Goal: Information Seeking & Learning: Learn about a topic

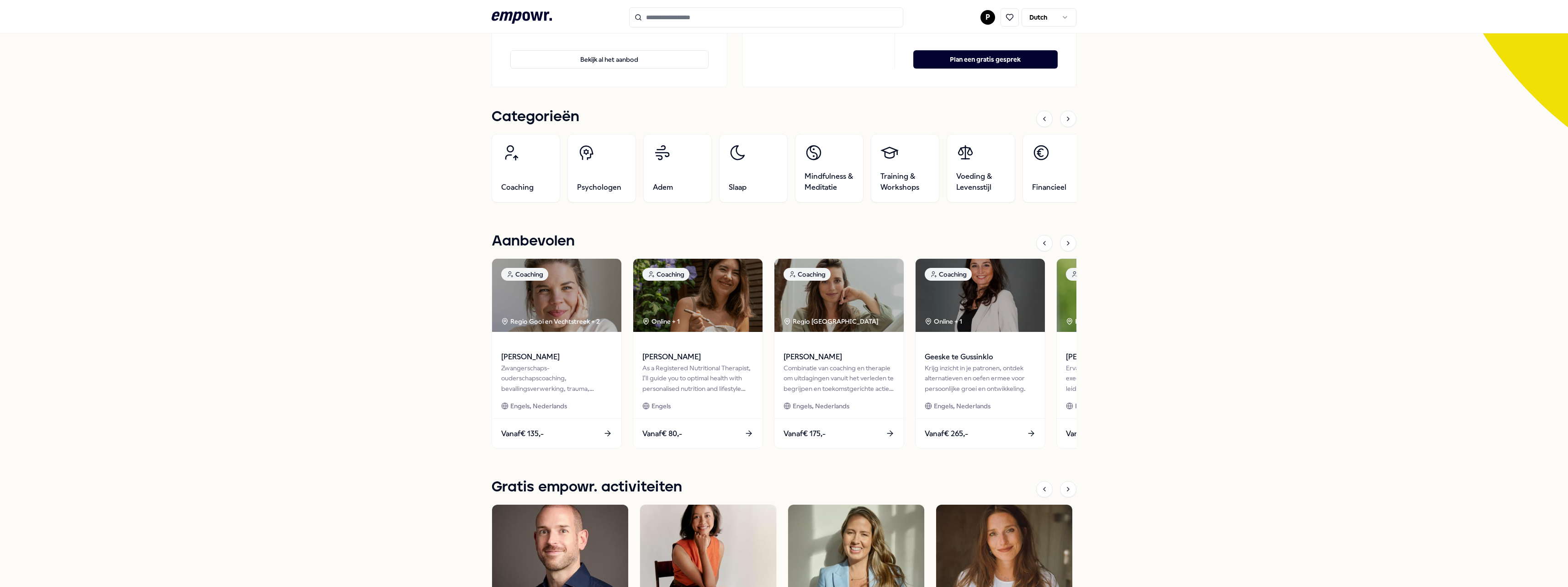
scroll to position [229, 0]
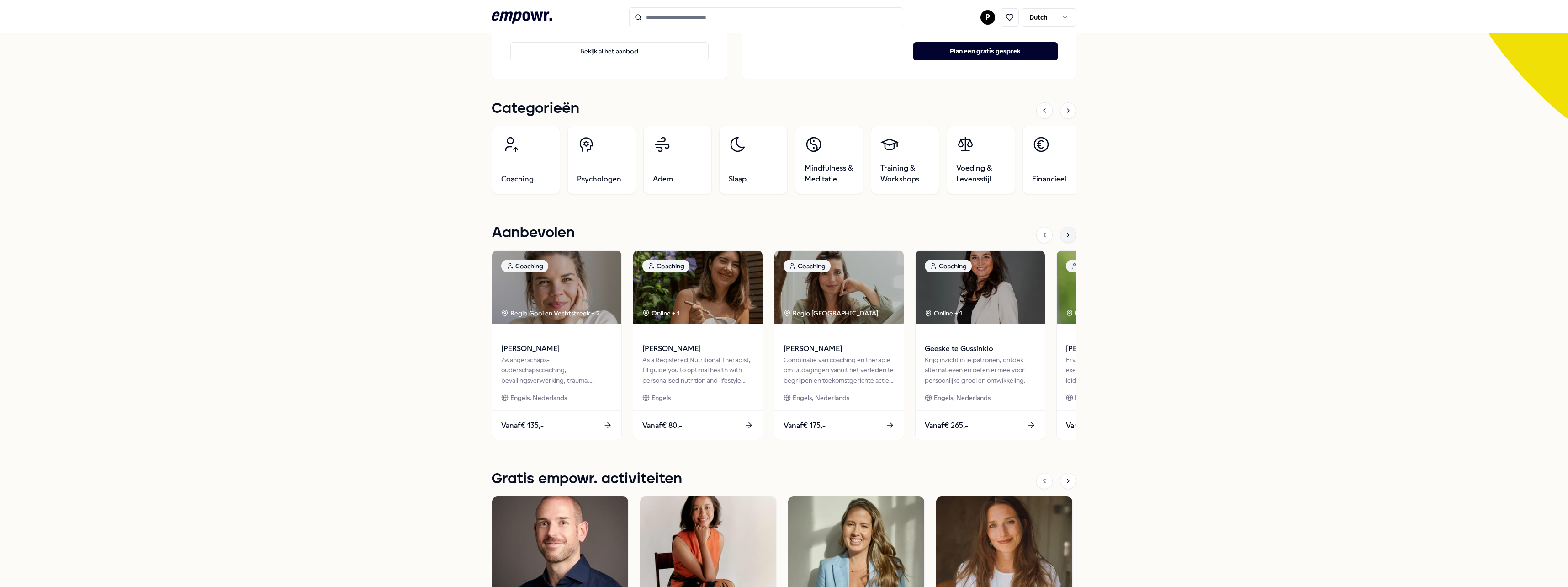
click at [1065, 238] on icon at bounding box center [1068, 235] width 7 height 7
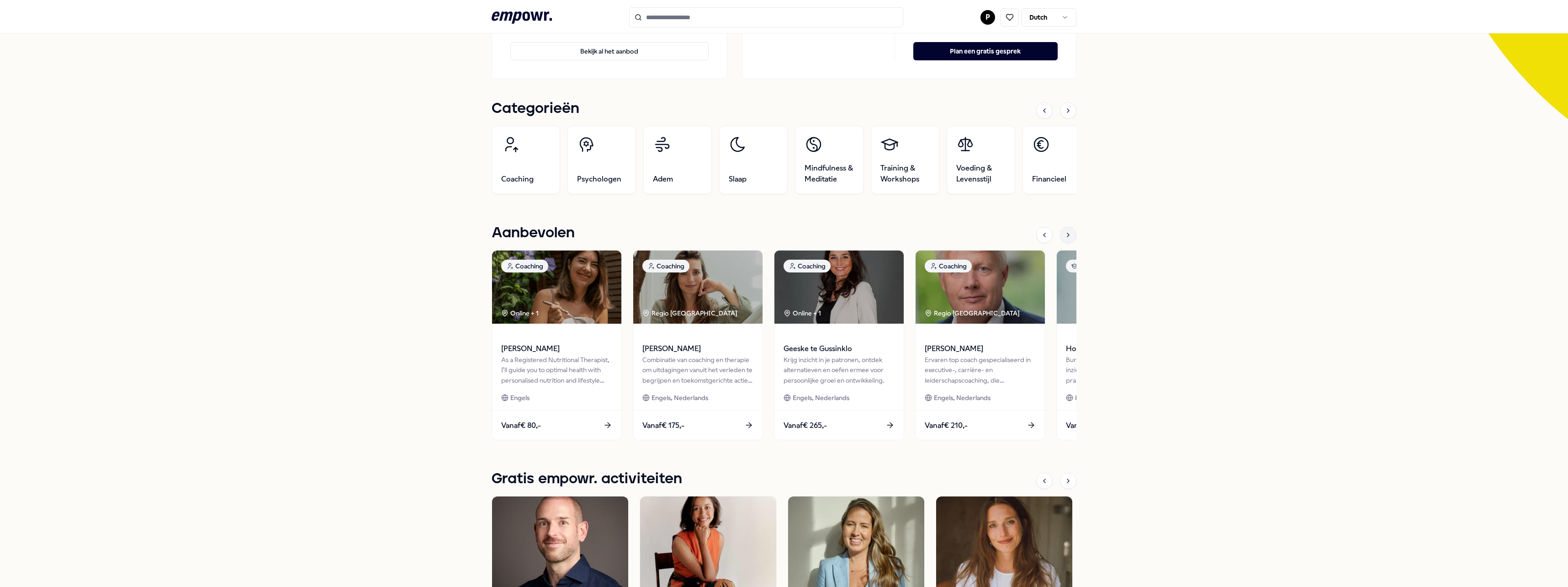
click at [1065, 238] on icon at bounding box center [1068, 235] width 7 height 7
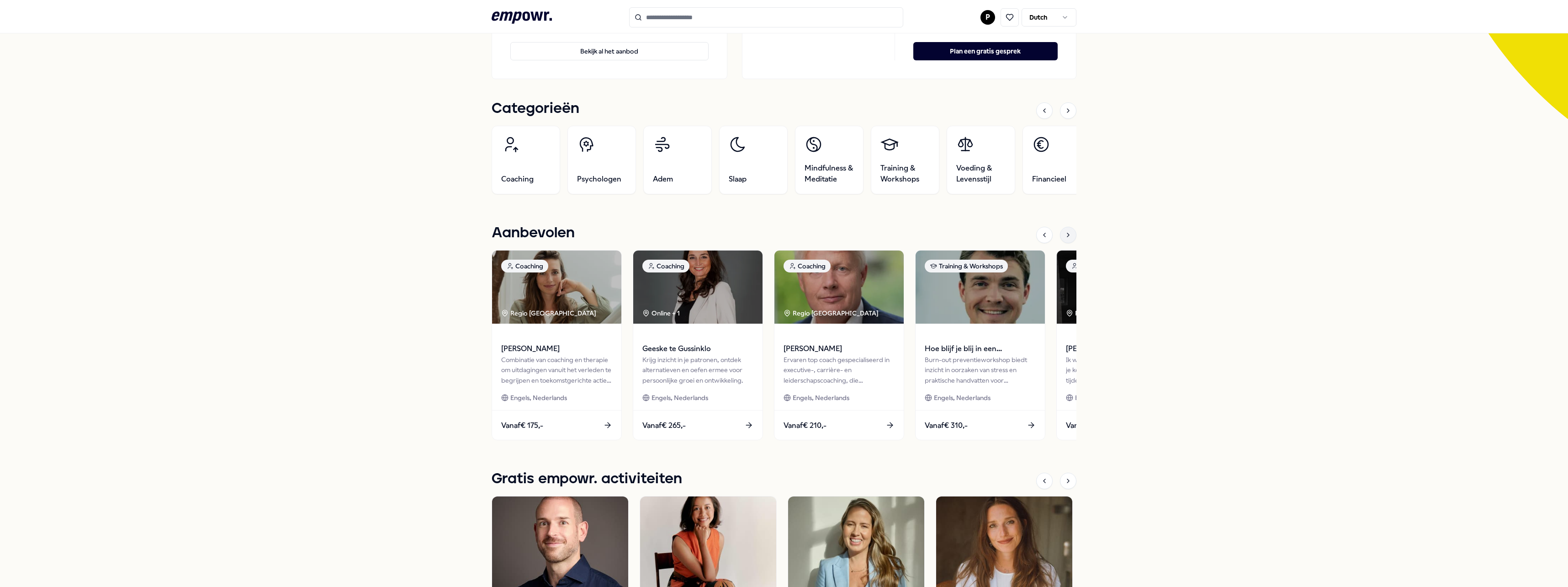
click at [1065, 236] on icon at bounding box center [1068, 235] width 7 height 7
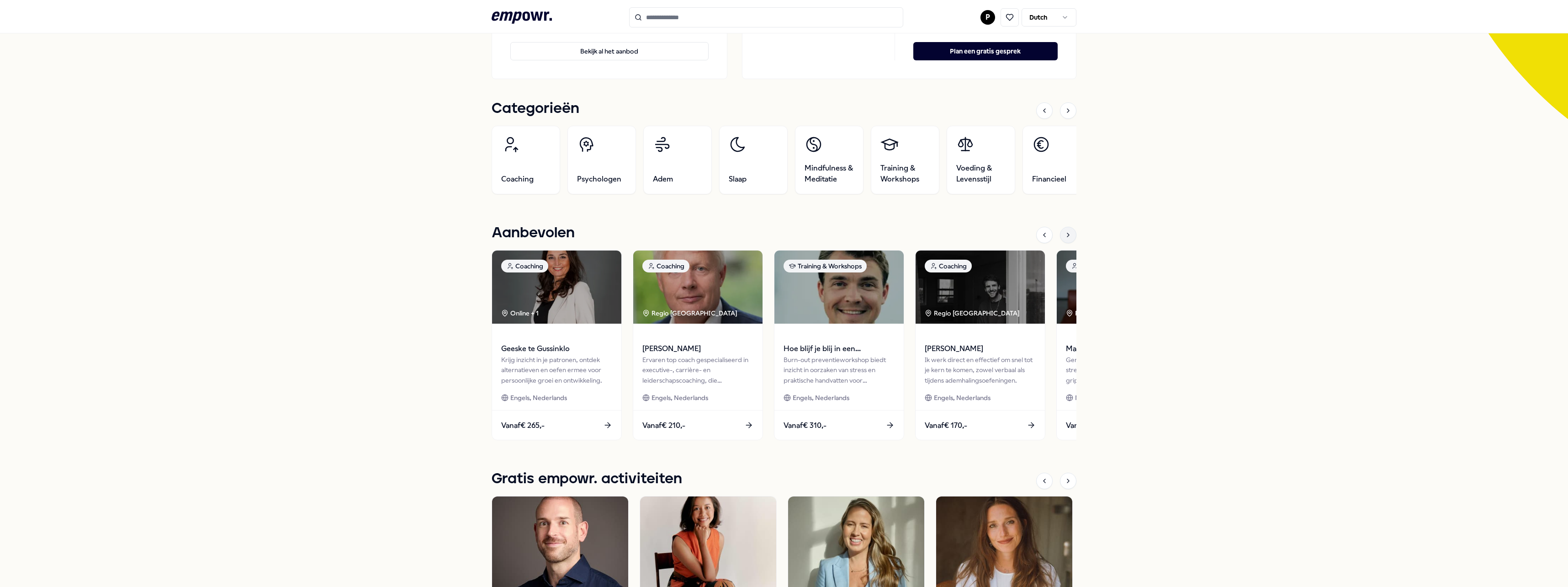
click at [1065, 236] on icon at bounding box center [1068, 235] width 7 height 7
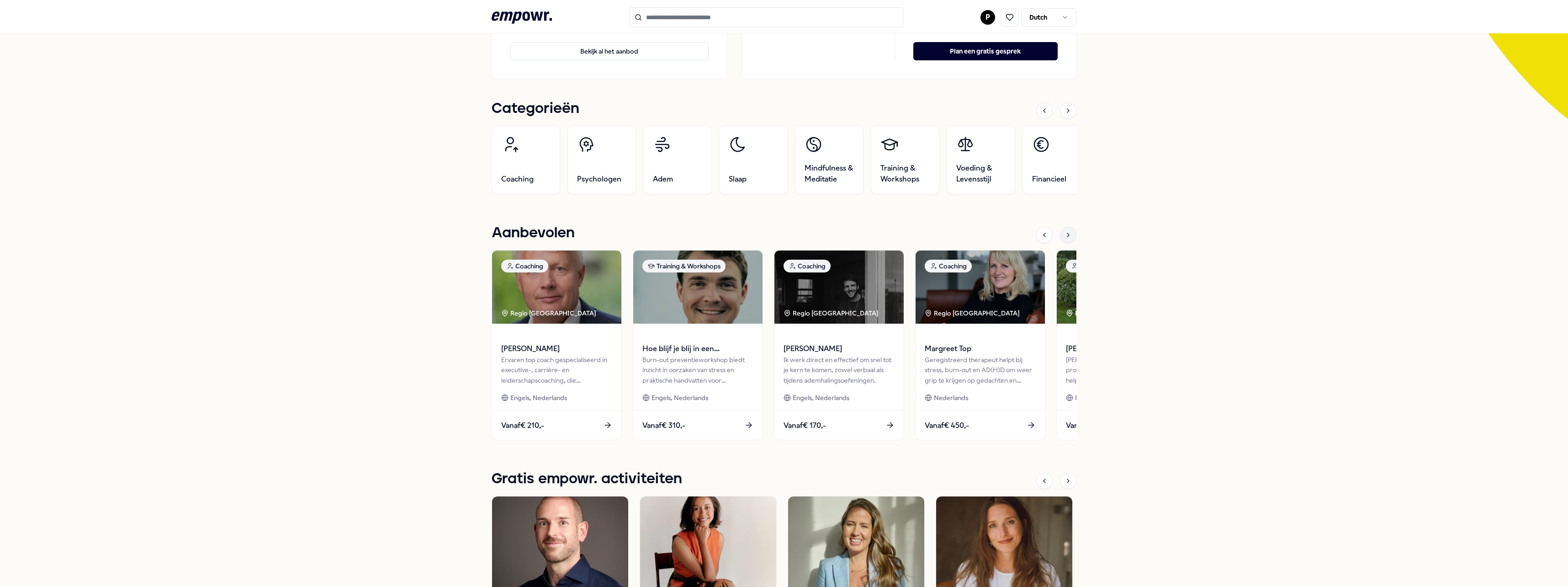
click at [1065, 236] on icon at bounding box center [1068, 235] width 7 height 7
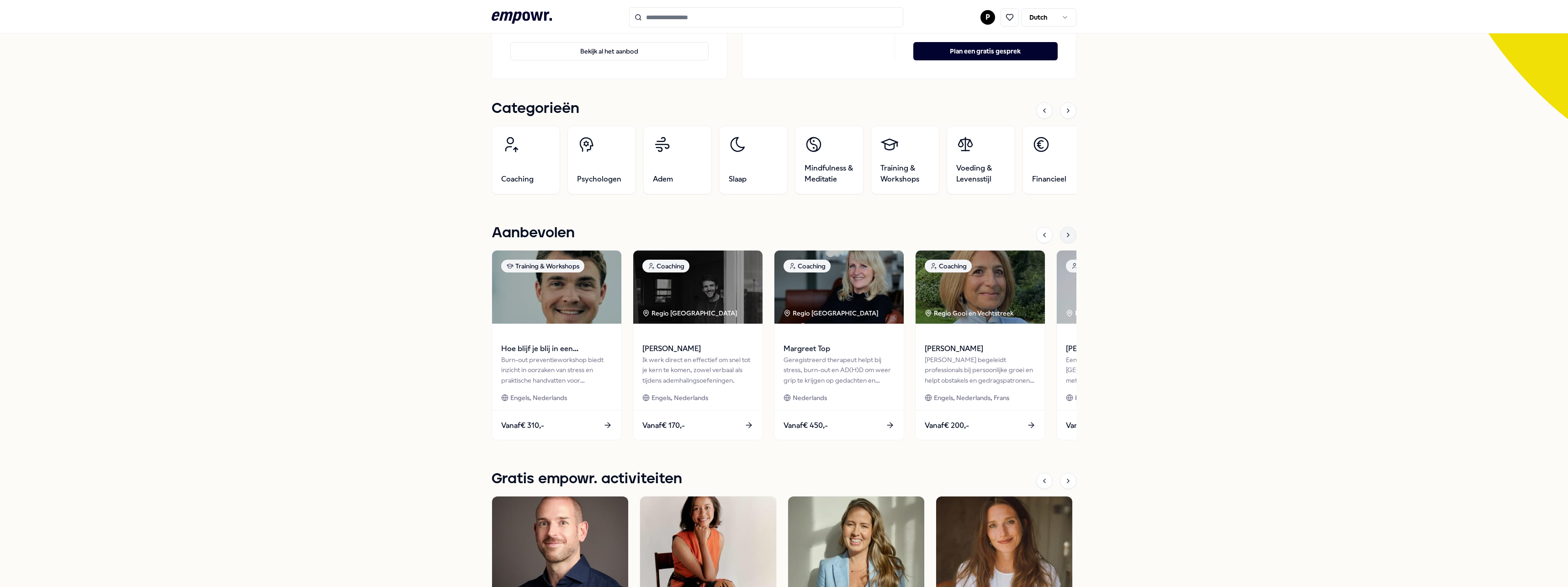
click at [1065, 236] on icon at bounding box center [1068, 235] width 7 height 7
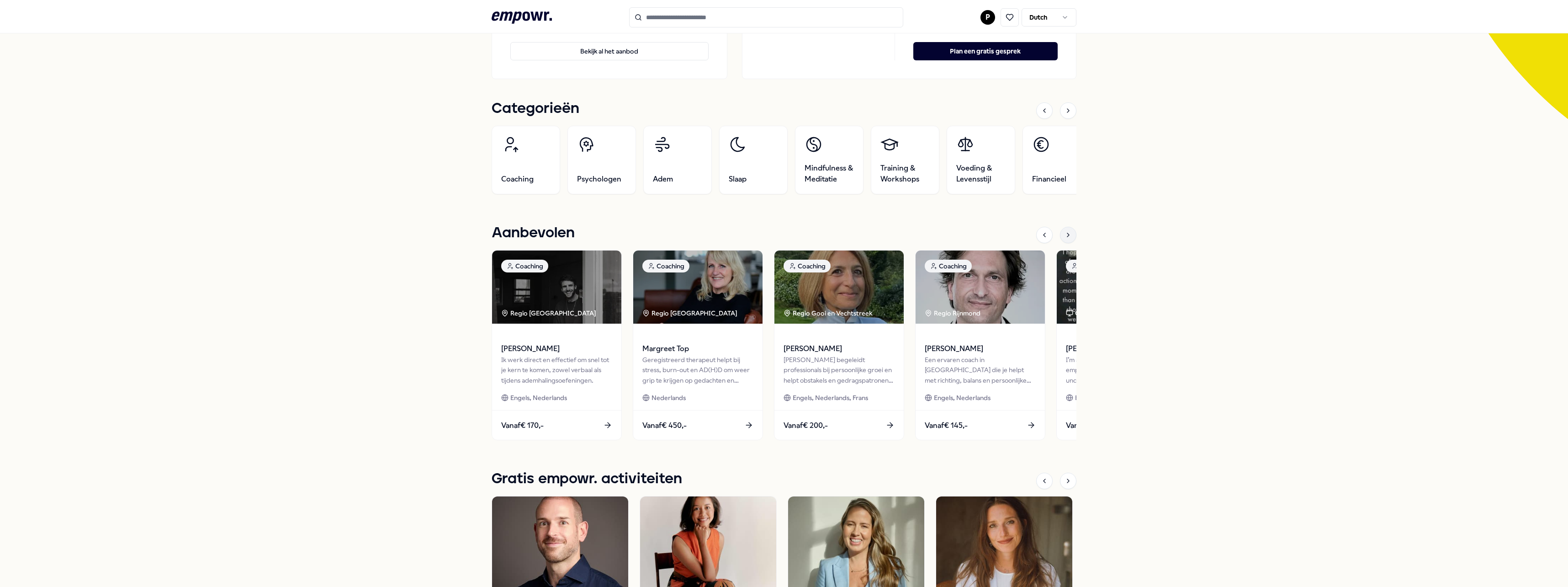
click at [1065, 236] on icon at bounding box center [1068, 235] width 7 height 7
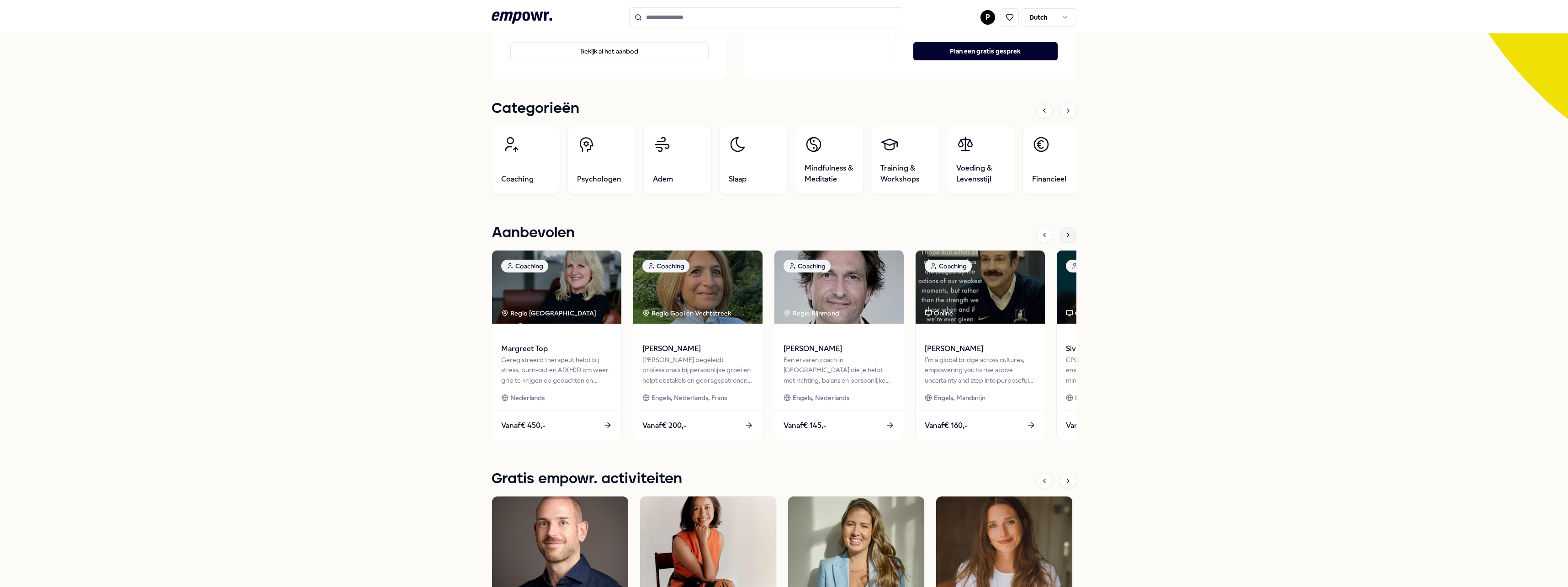
click at [1065, 236] on icon at bounding box center [1068, 235] width 7 height 7
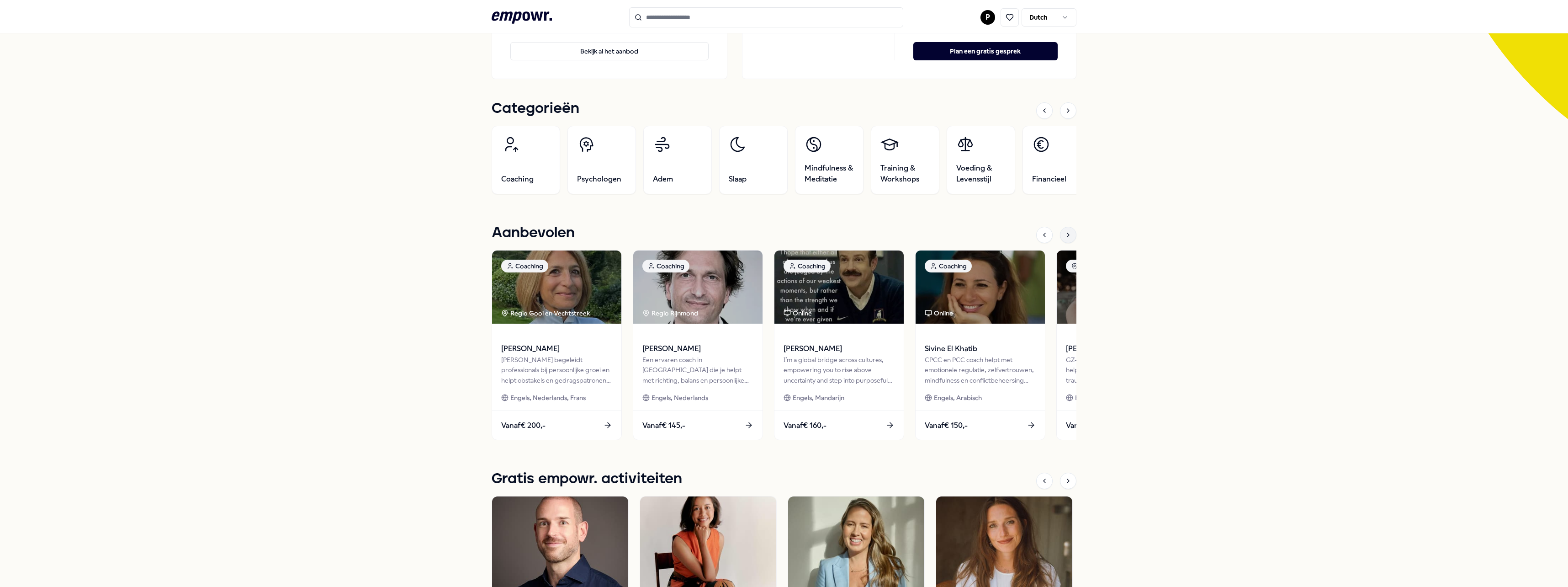
click at [1065, 236] on icon at bounding box center [1068, 235] width 7 height 7
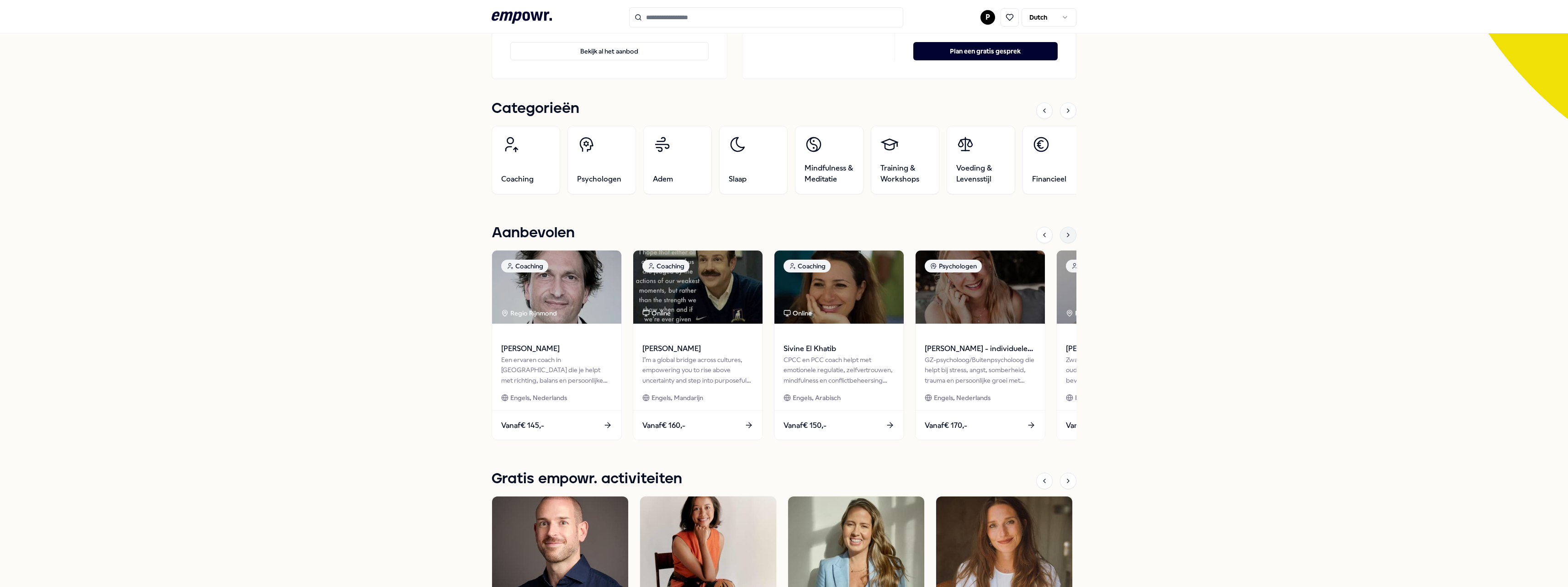
click at [1065, 236] on icon at bounding box center [1068, 235] width 7 height 7
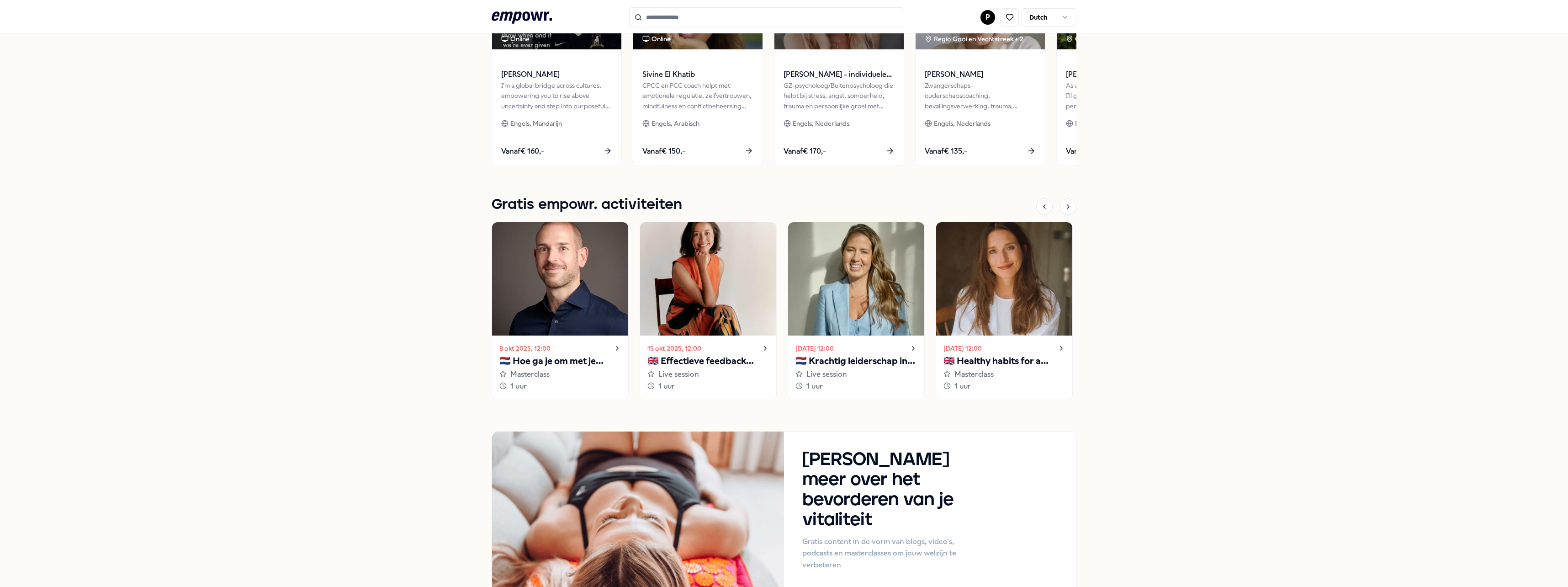
scroll to position [549, 0]
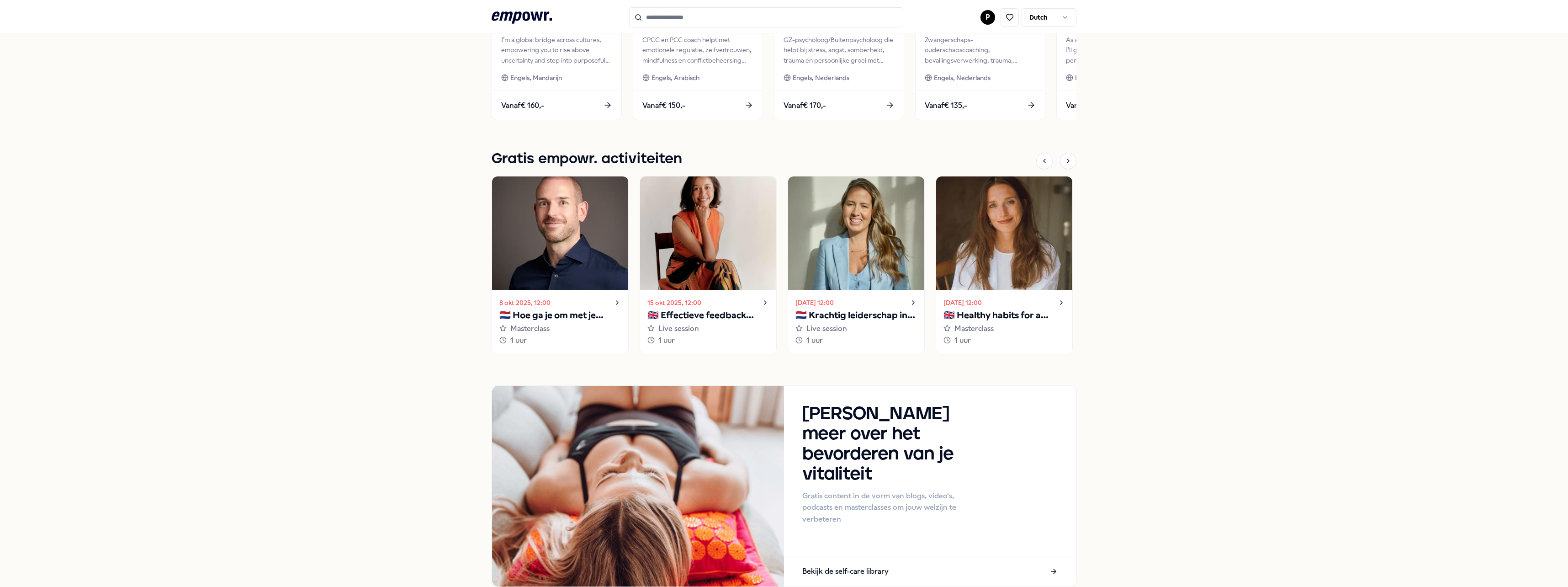
click at [828, 238] on img at bounding box center [856, 233] width 136 height 113
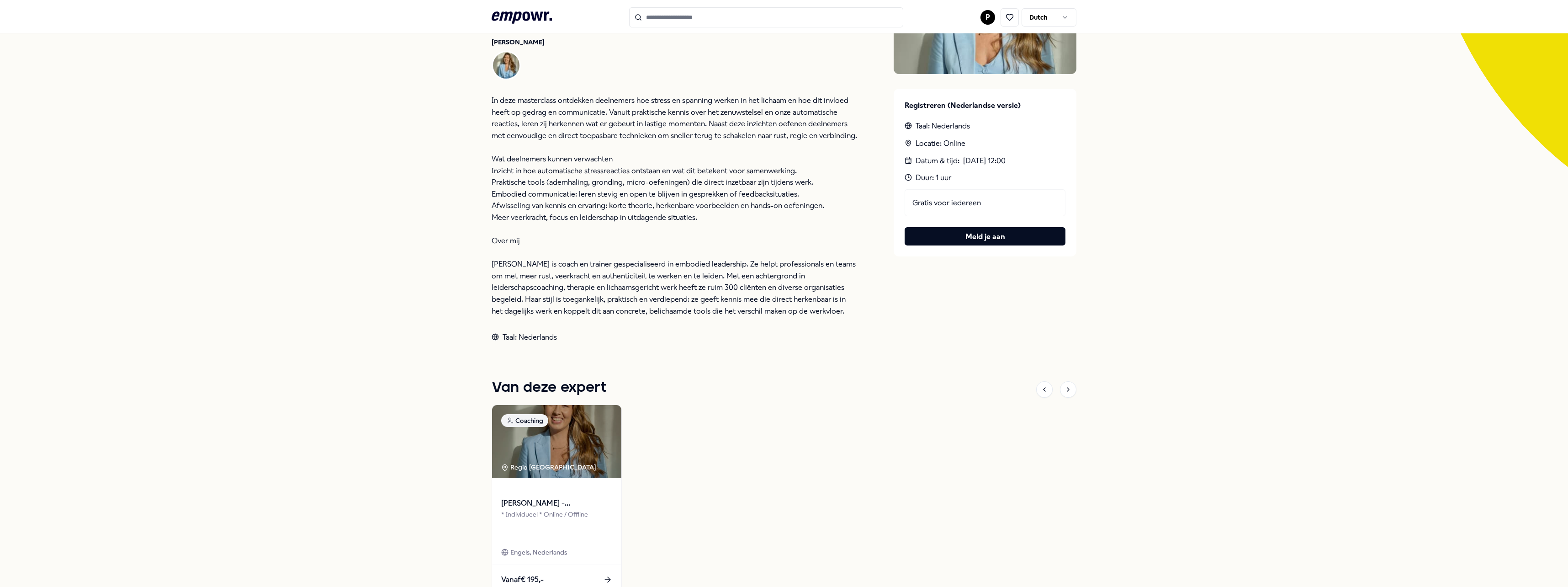
scroll to position [183, 0]
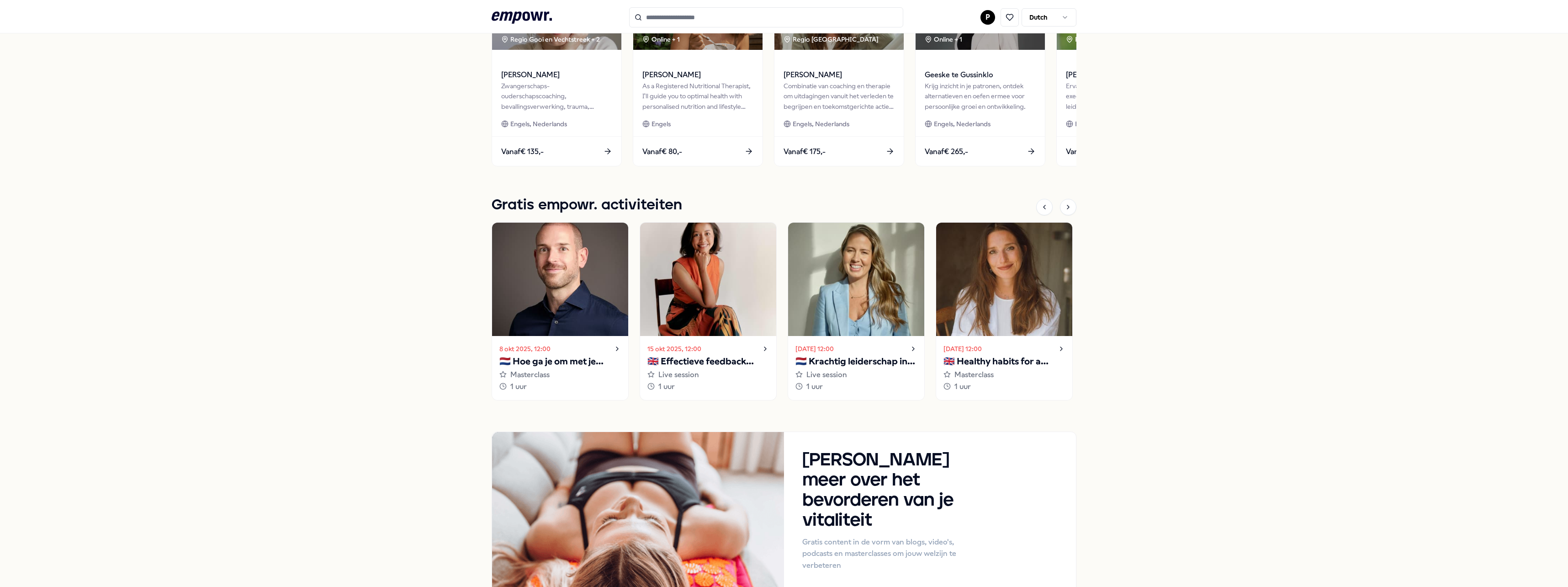
scroll to position [502, 0]
click at [1065, 208] on icon at bounding box center [1068, 207] width 7 height 7
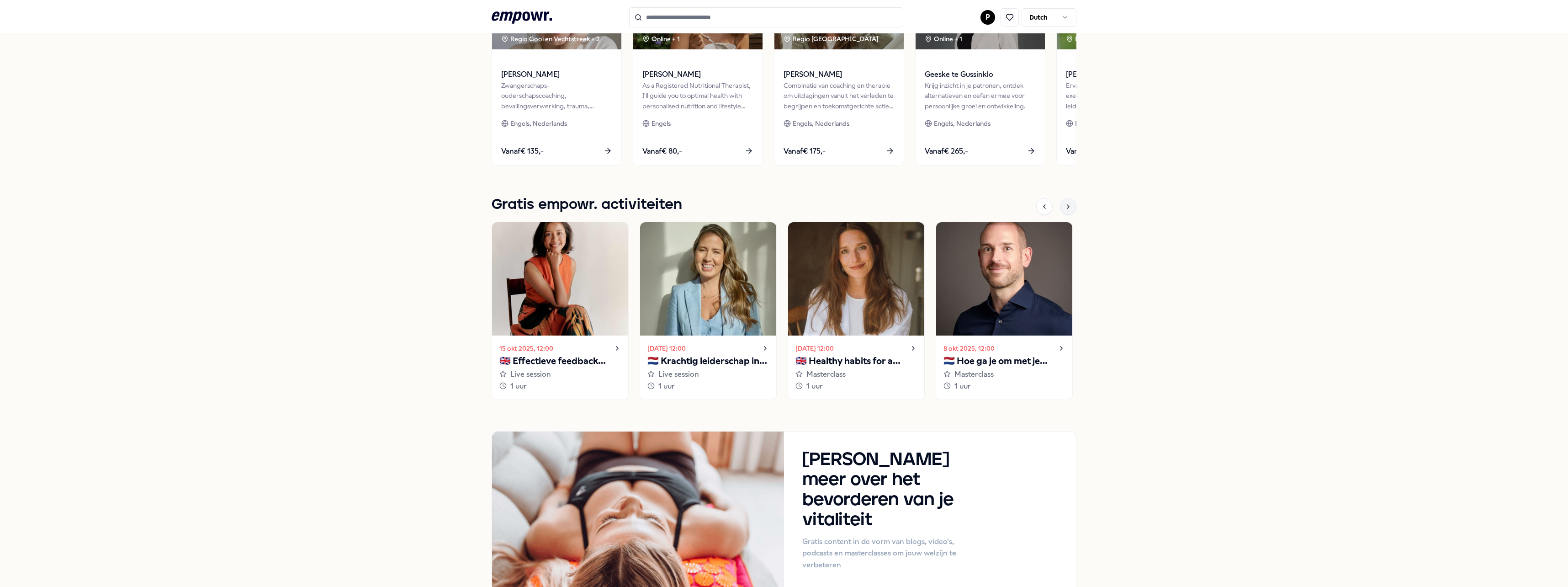
click at [1065, 208] on icon at bounding box center [1068, 207] width 7 height 7
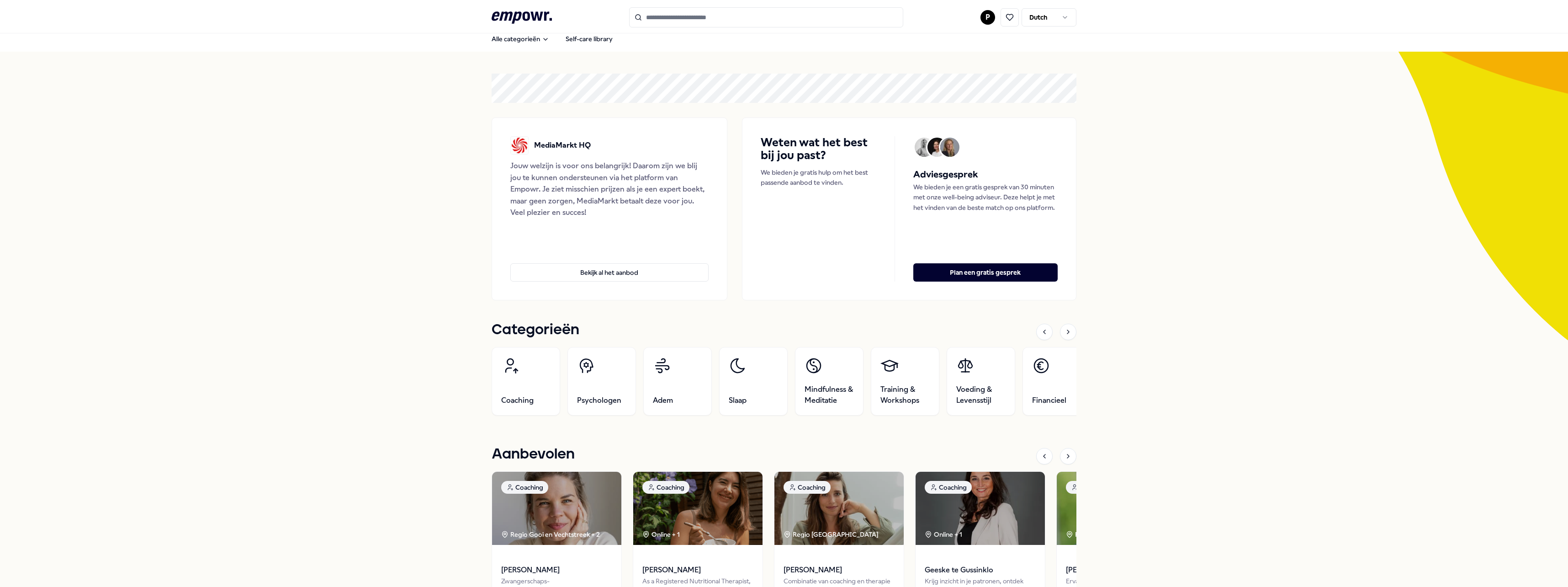
scroll to position [0, 0]
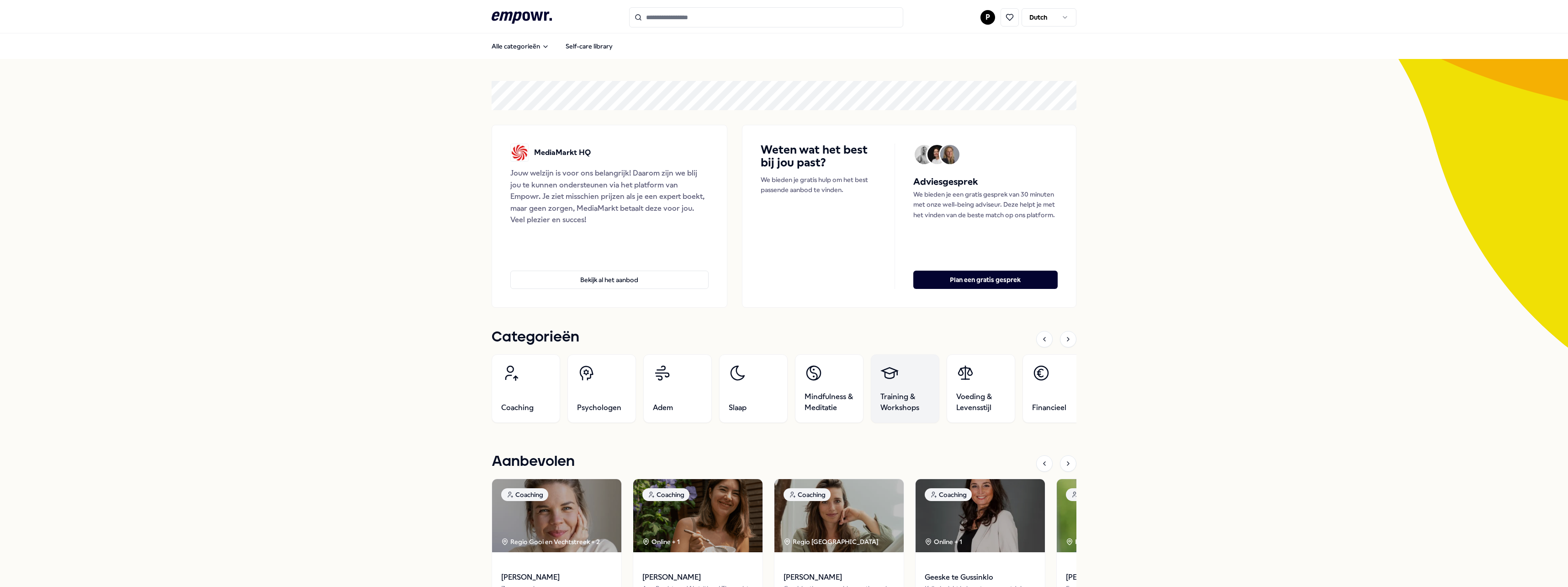
click at [895, 395] on span "Training & Workshops" at bounding box center [905, 402] width 50 height 22
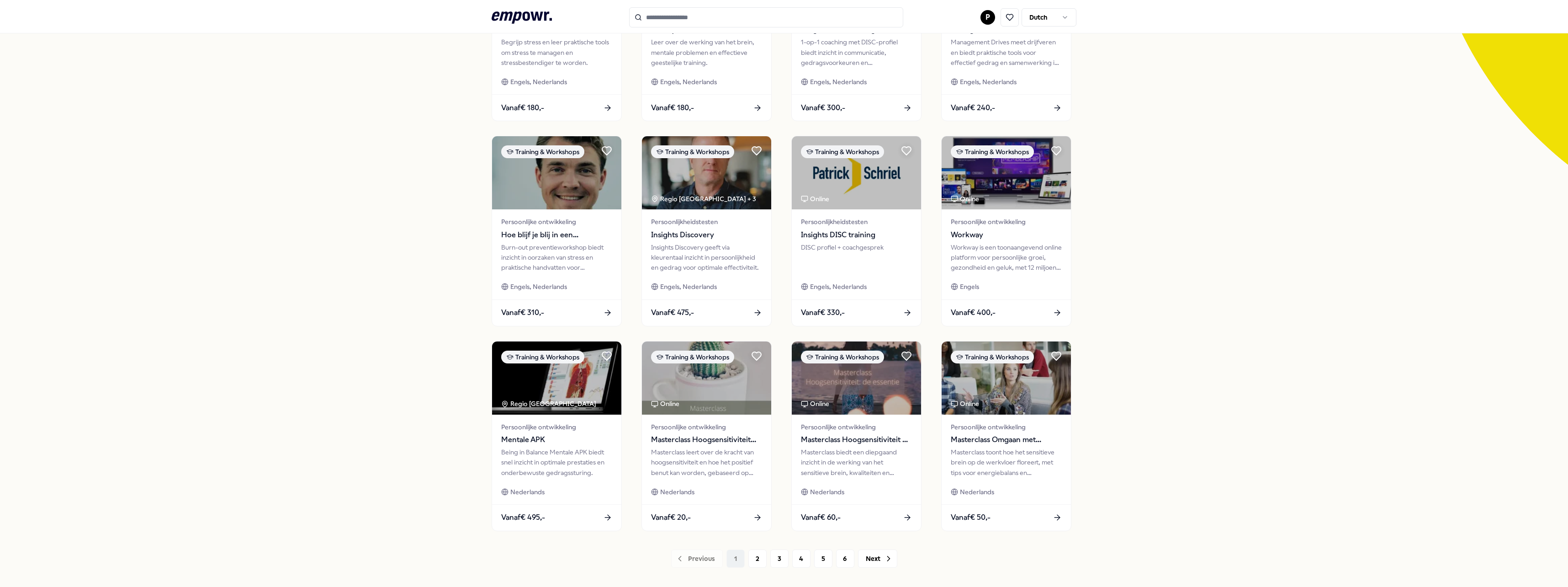
scroll to position [231, 0]
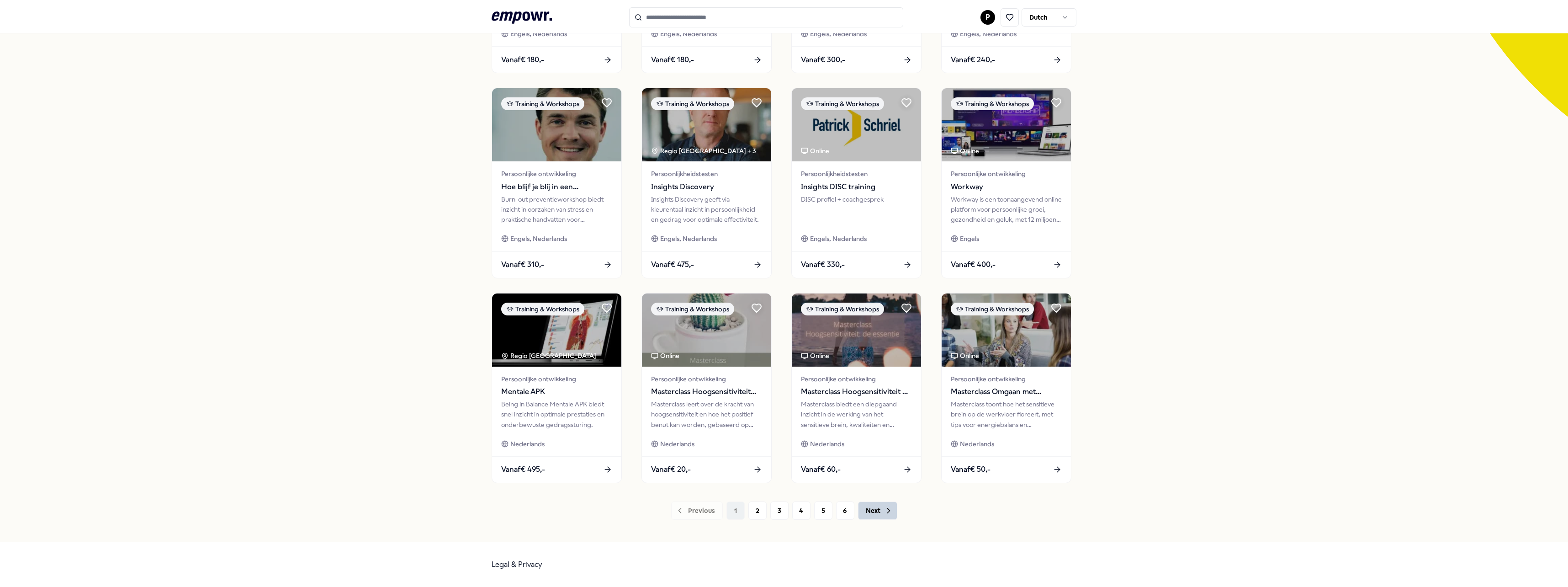
click at [877, 505] on button "Next" at bounding box center [877, 510] width 39 height 18
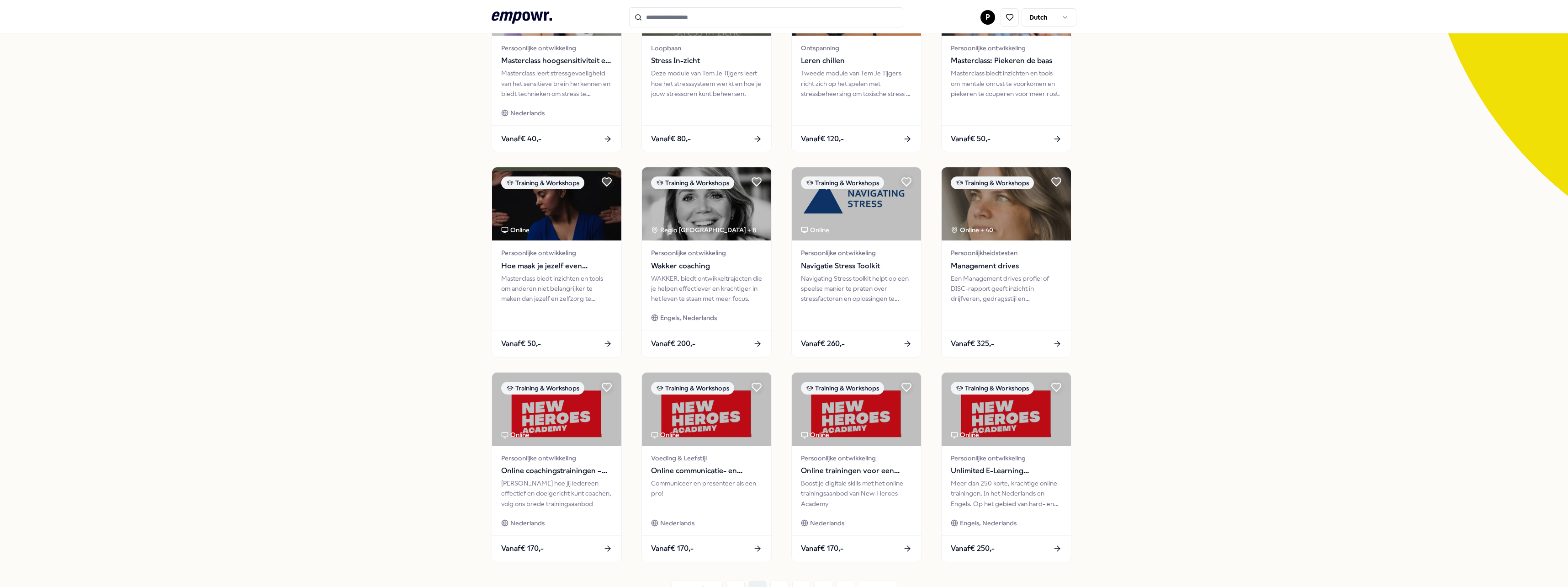
scroll to position [229, 0]
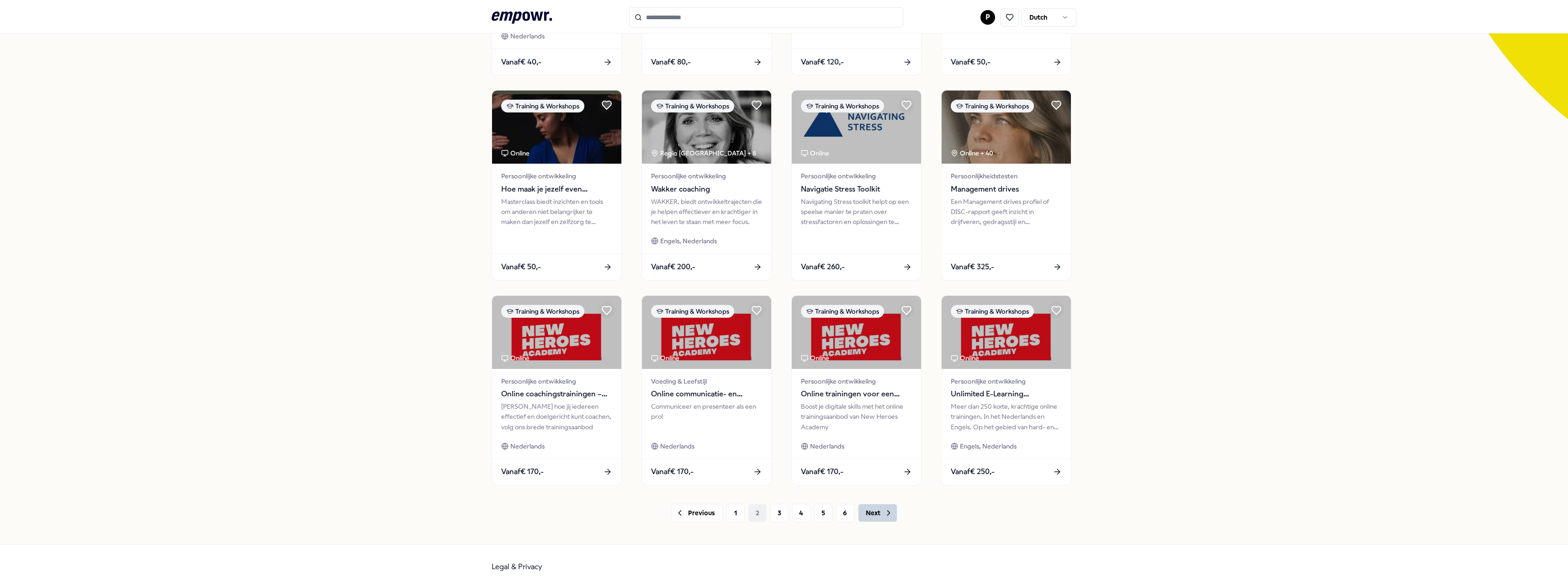
click at [869, 512] on button "Next" at bounding box center [877, 512] width 39 height 18
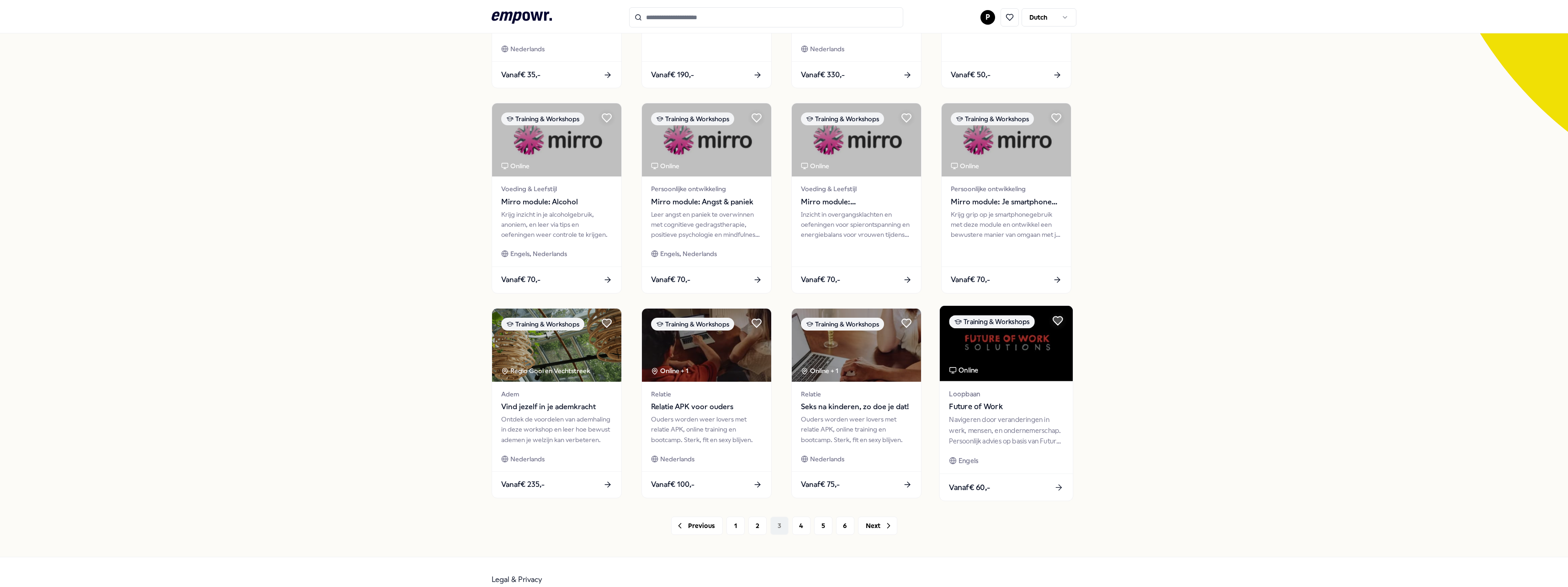
scroll to position [229, 0]
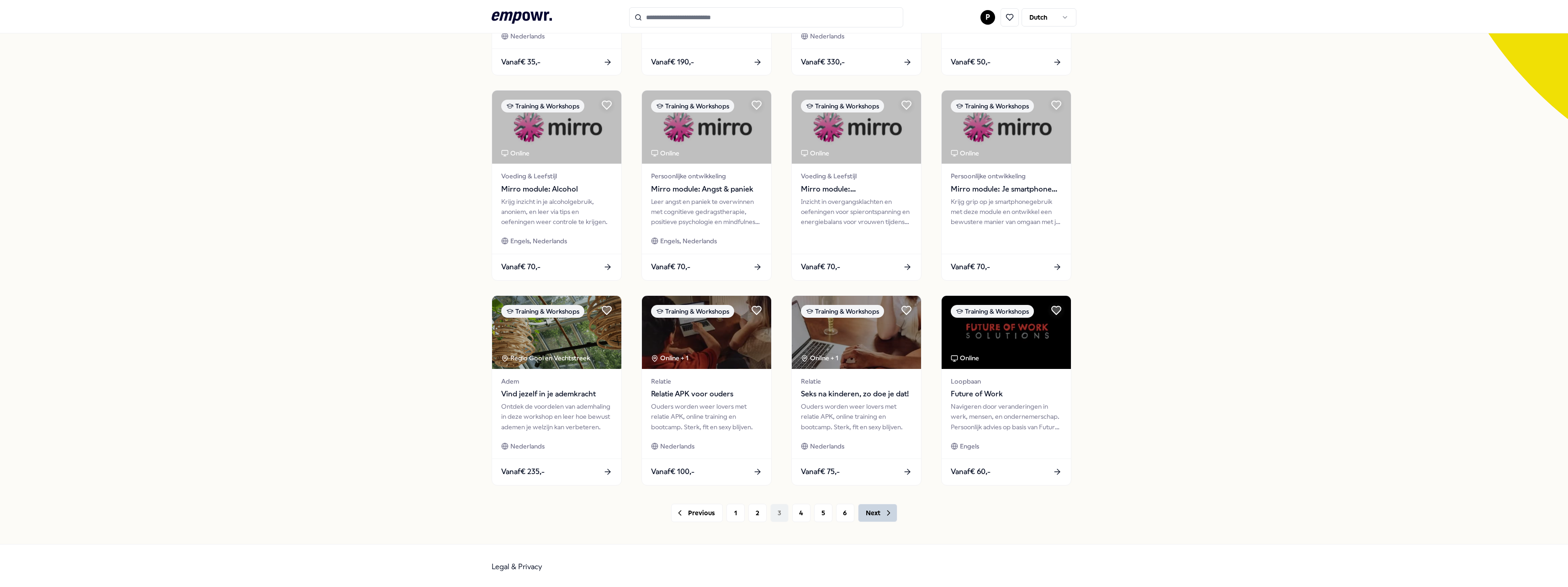
click at [884, 516] on icon at bounding box center [889, 513] width 9 height 9
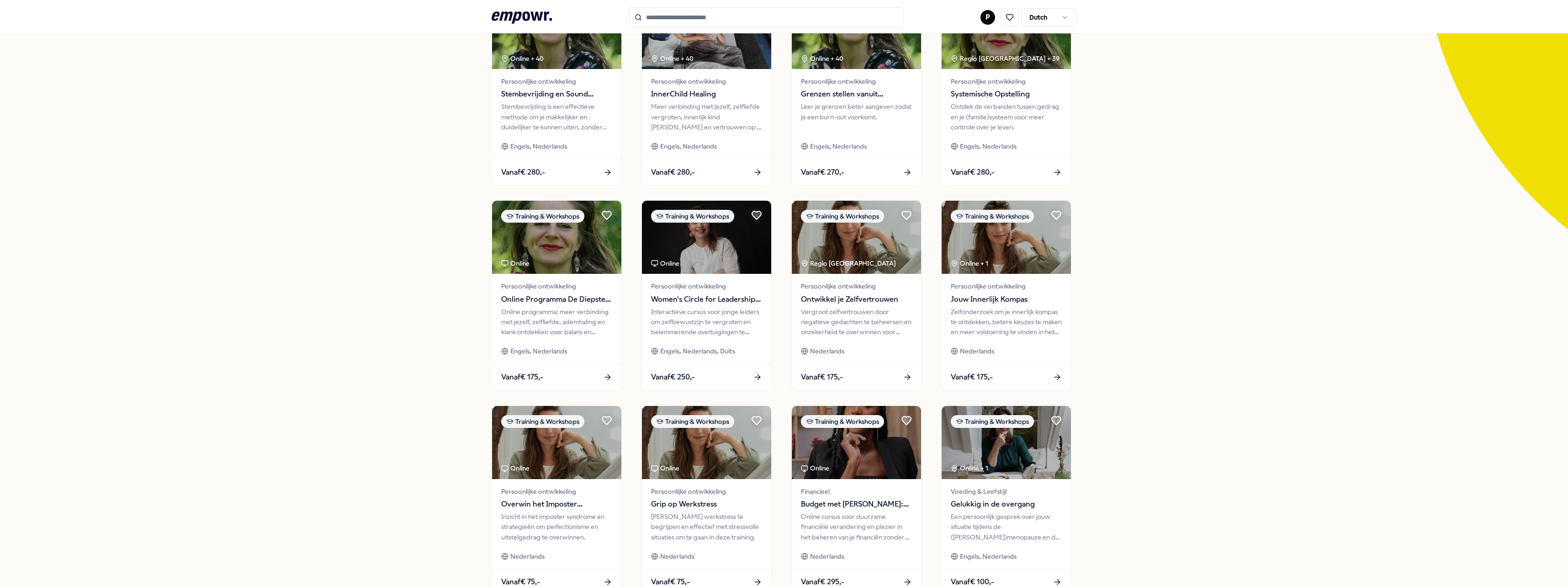
scroll to position [231, 0]
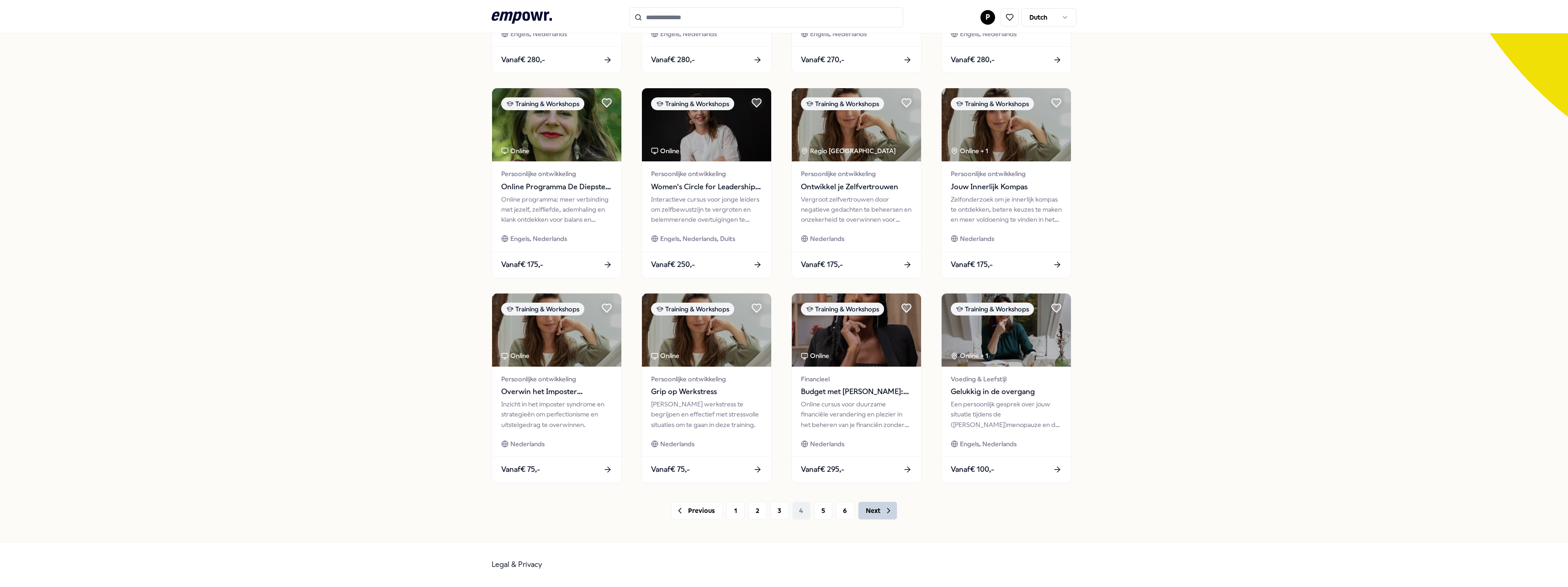
click at [888, 512] on icon at bounding box center [889, 510] width 3 height 4
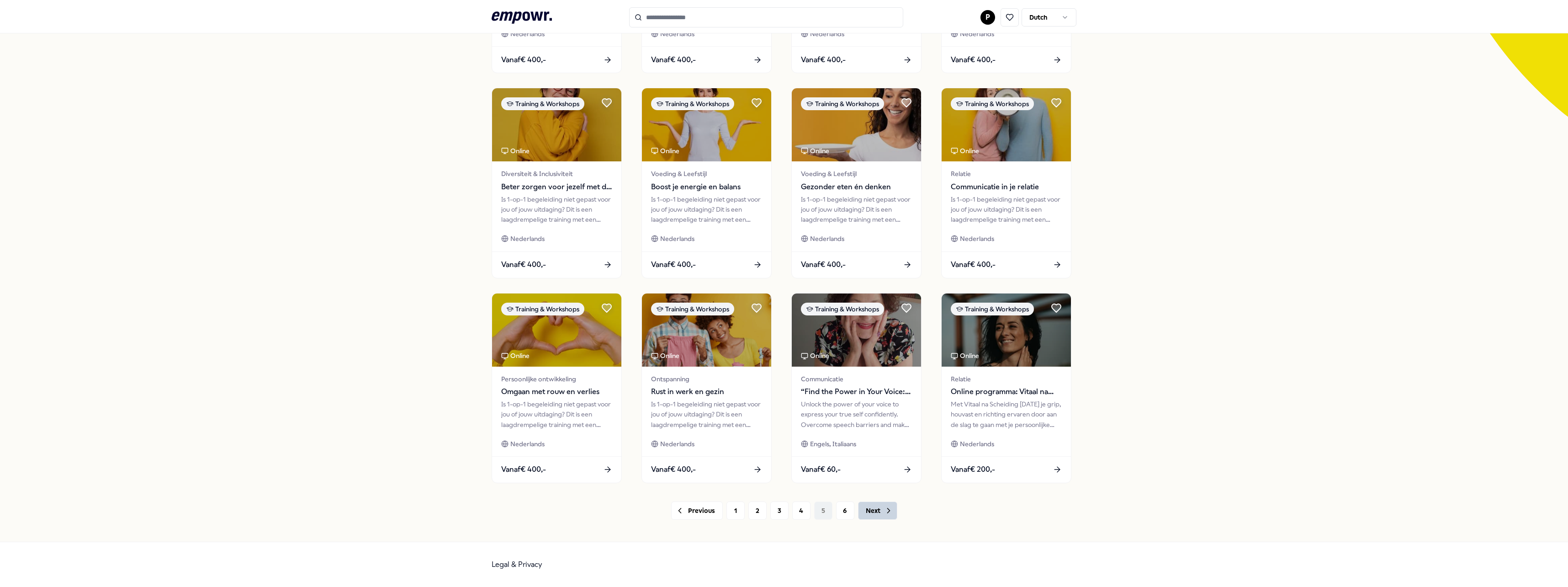
click at [887, 509] on icon at bounding box center [889, 510] width 9 height 9
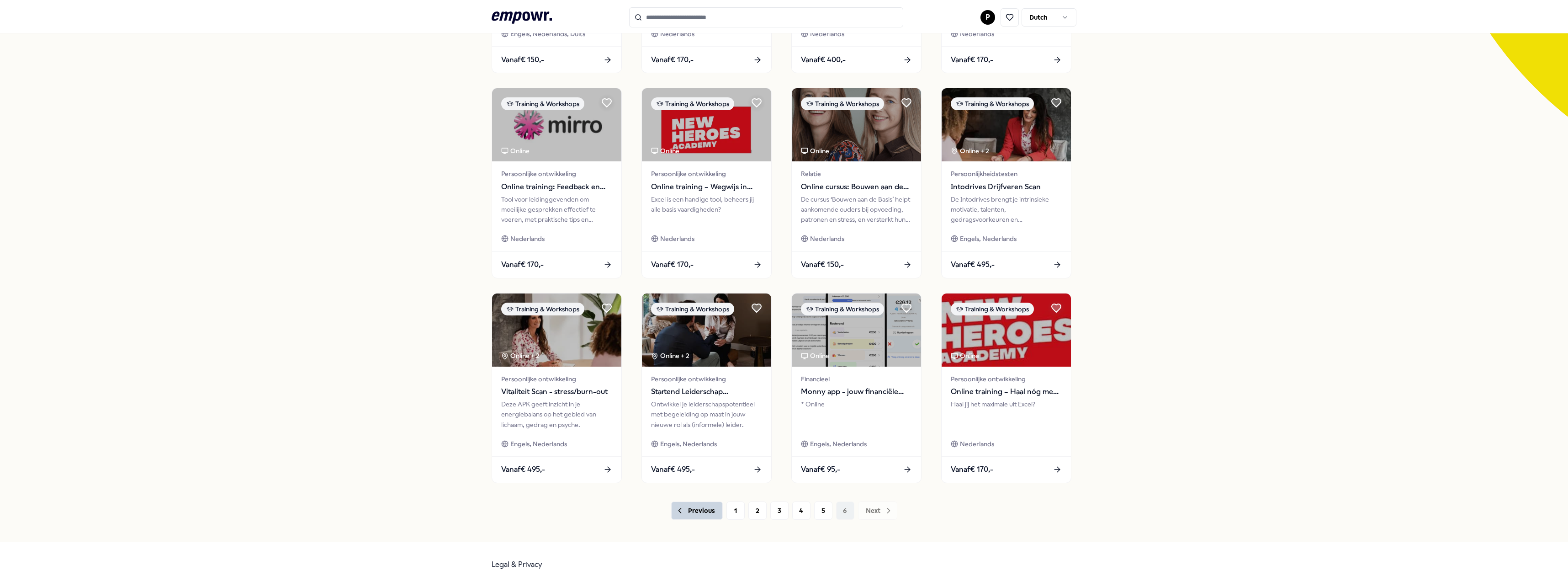
click at [684, 512] on button "Previous" at bounding box center [697, 510] width 51 height 18
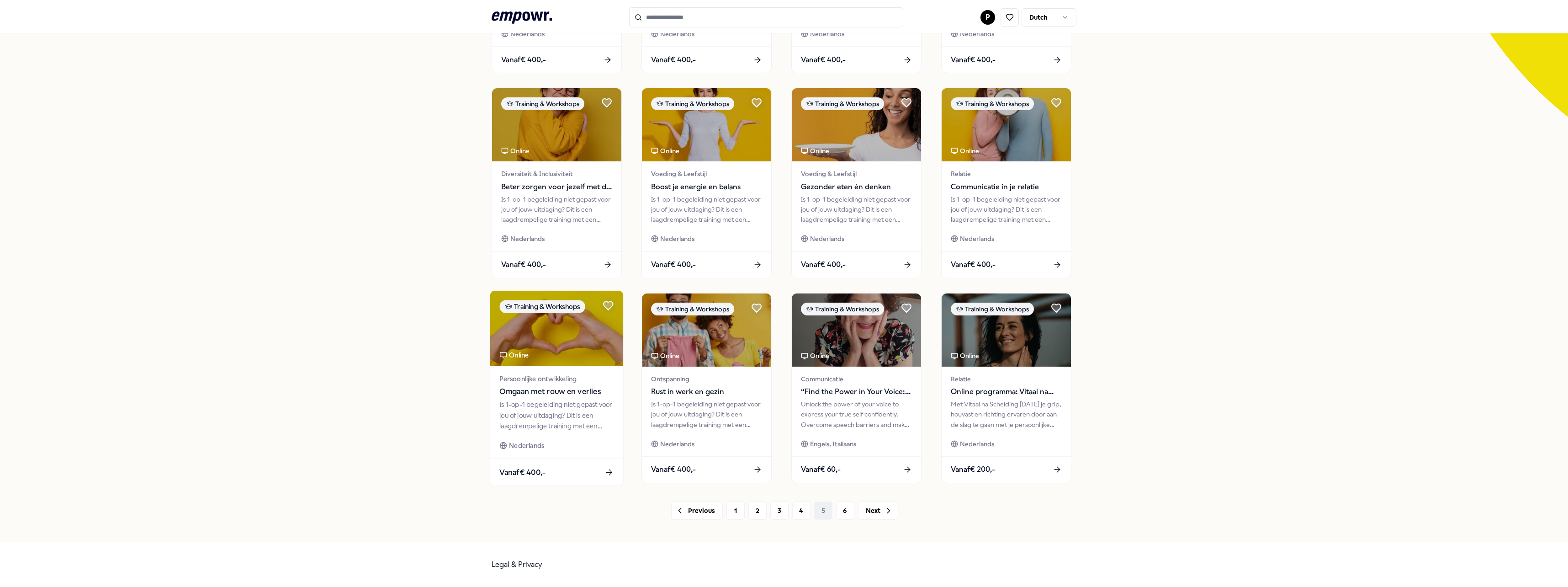
click at [554, 336] on img at bounding box center [556, 328] width 133 height 75
